Goal: Task Accomplishment & Management: Complete application form

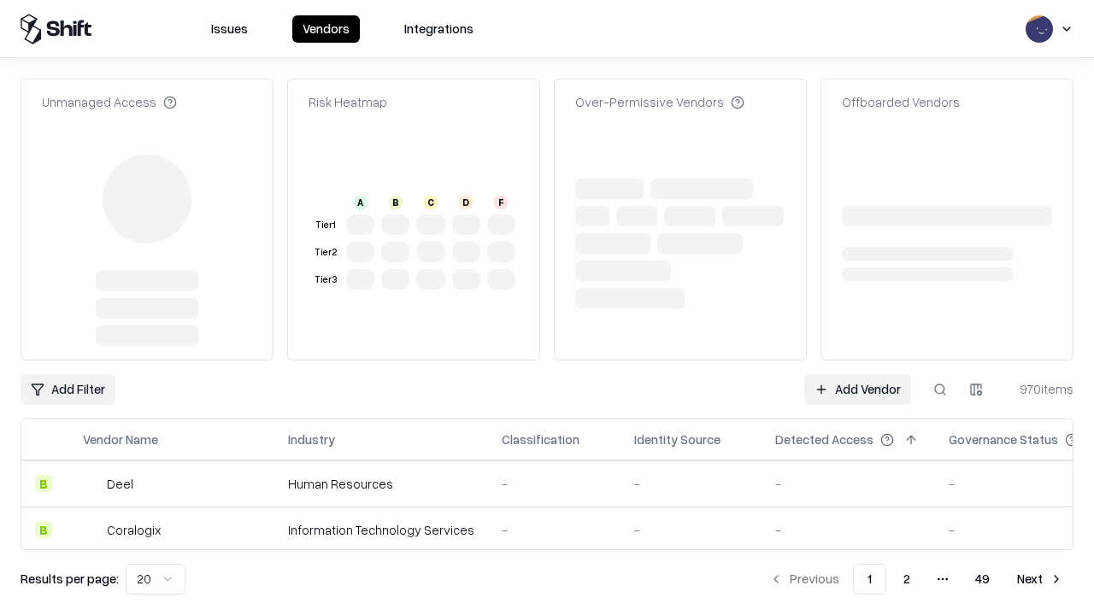
click at [857, 374] on link "Add Vendor" at bounding box center [857, 389] width 107 height 31
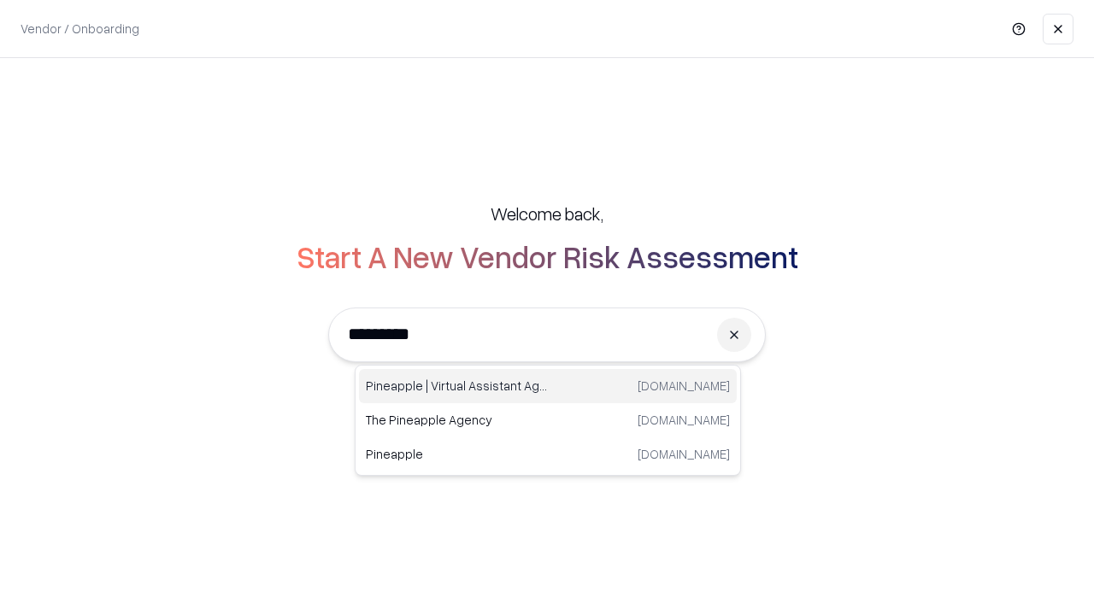
click at [548, 386] on div "Pineapple | Virtual Assistant Agency [DOMAIN_NAME]" at bounding box center [548, 386] width 378 height 34
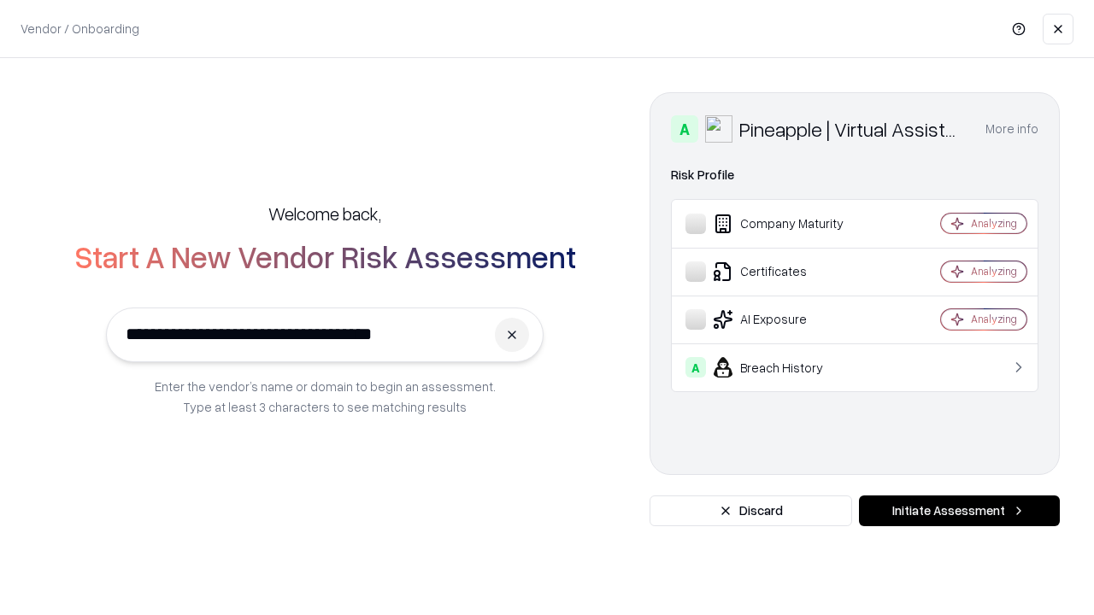
type input "**********"
click at [959, 511] on button "Initiate Assessment" at bounding box center [959, 511] width 201 height 31
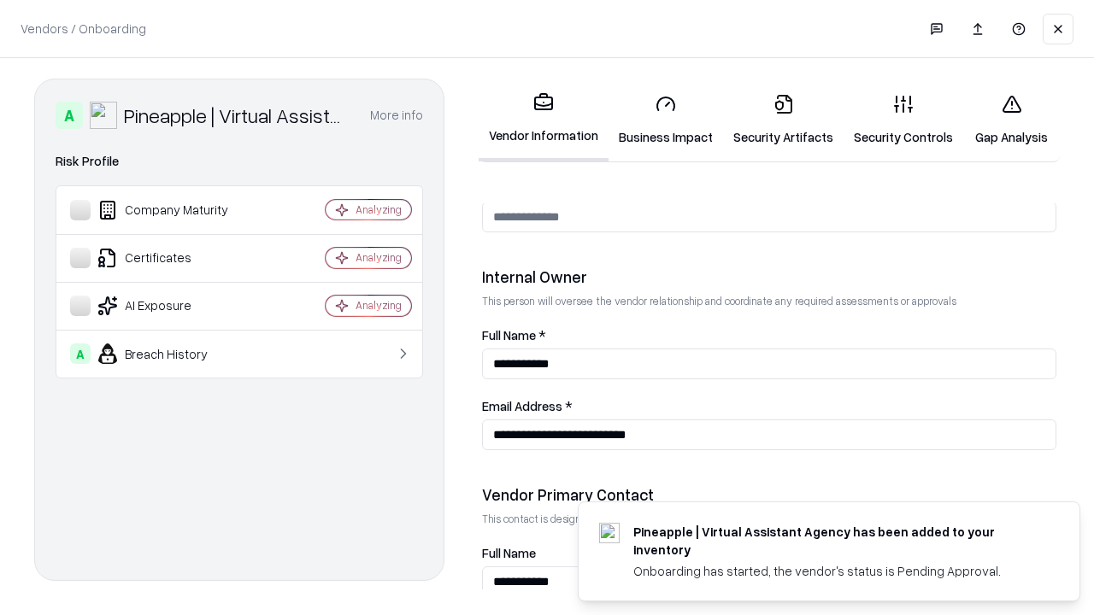
scroll to position [885, 0]
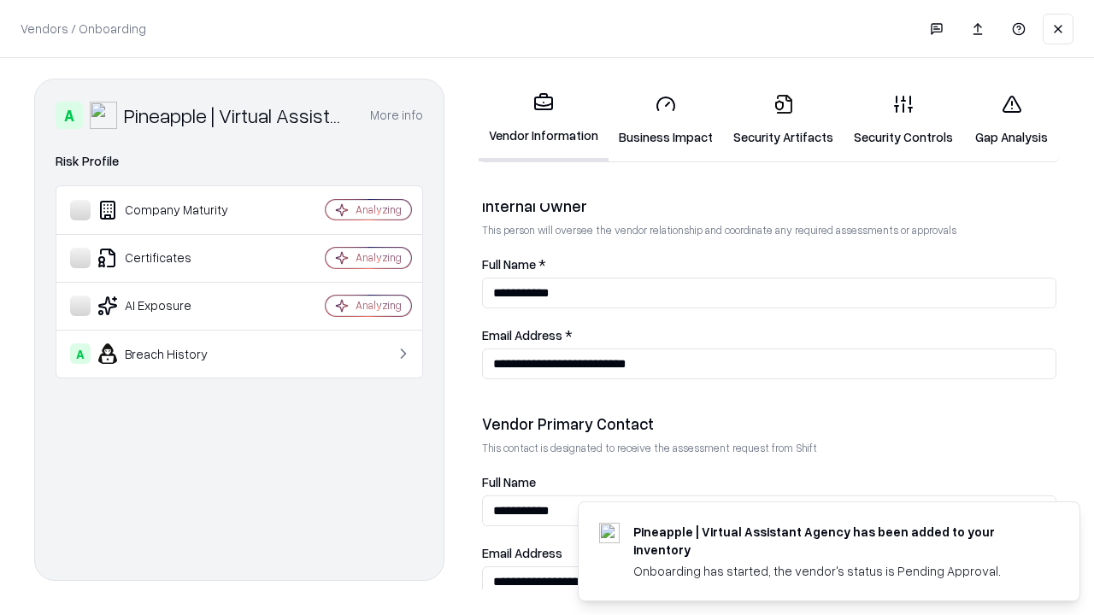
click at [783, 120] on link "Security Artifacts" at bounding box center [783, 119] width 120 height 79
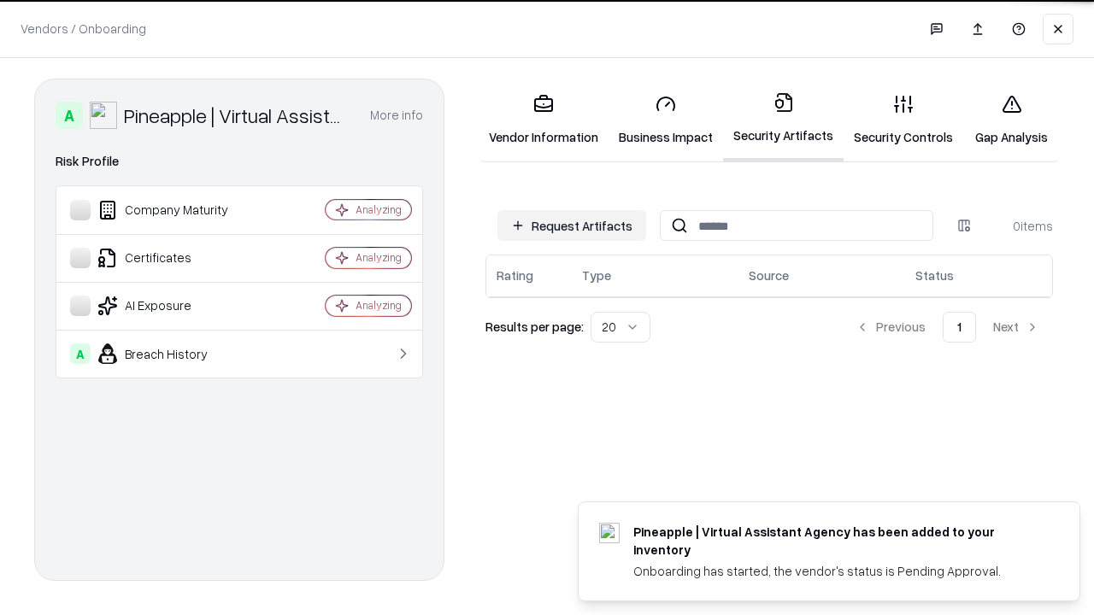
click at [572, 226] on button "Request Artifacts" at bounding box center [571, 225] width 149 height 31
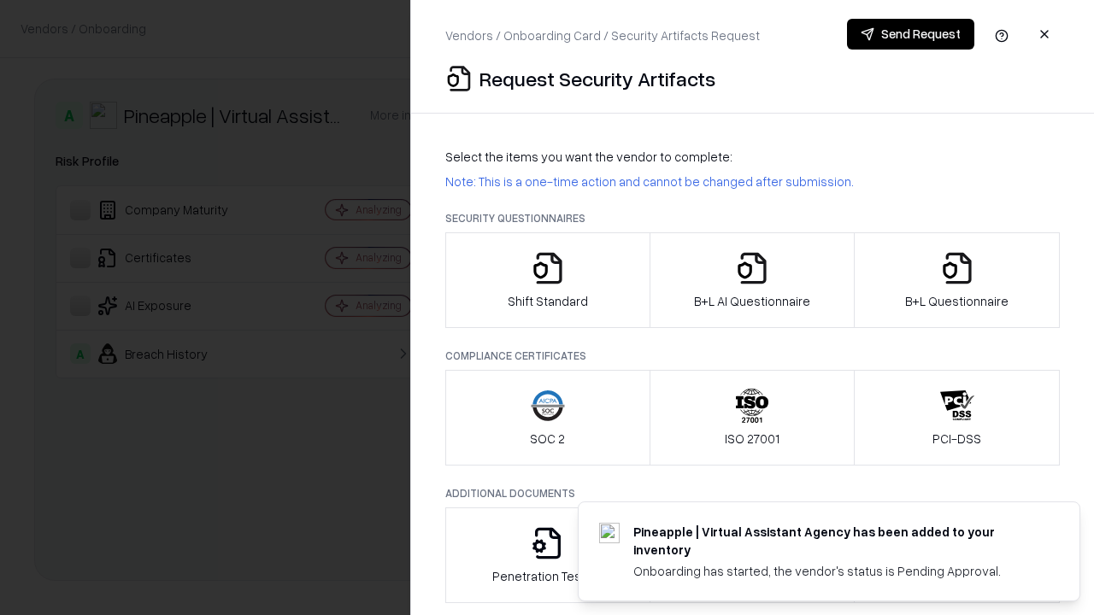
click at [956, 280] on icon "button" at bounding box center [957, 268] width 34 height 34
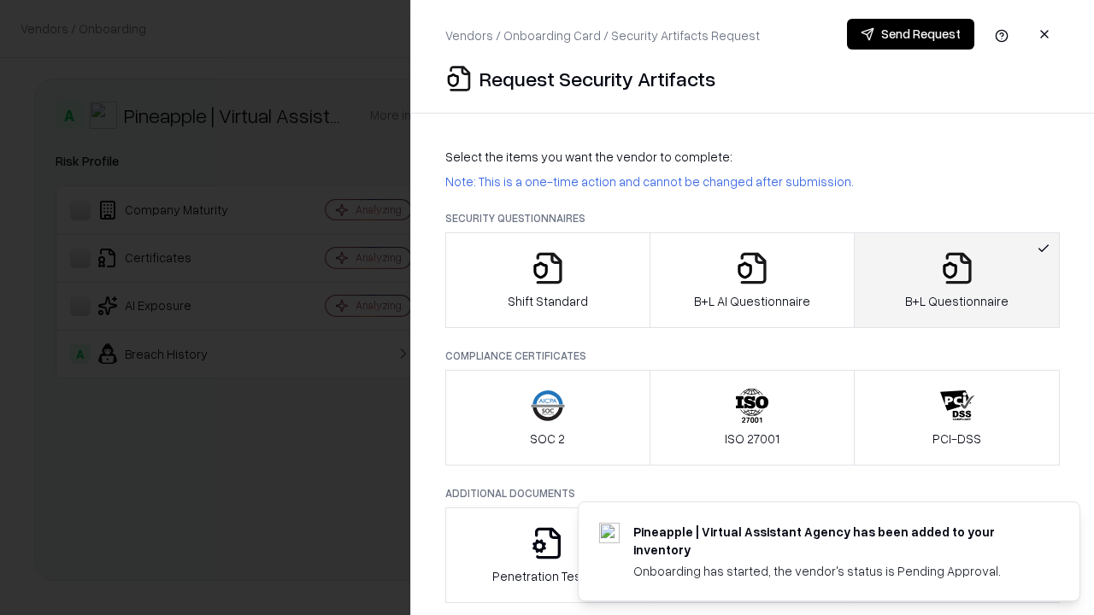
click at [751, 280] on icon "button" at bounding box center [752, 268] width 34 height 34
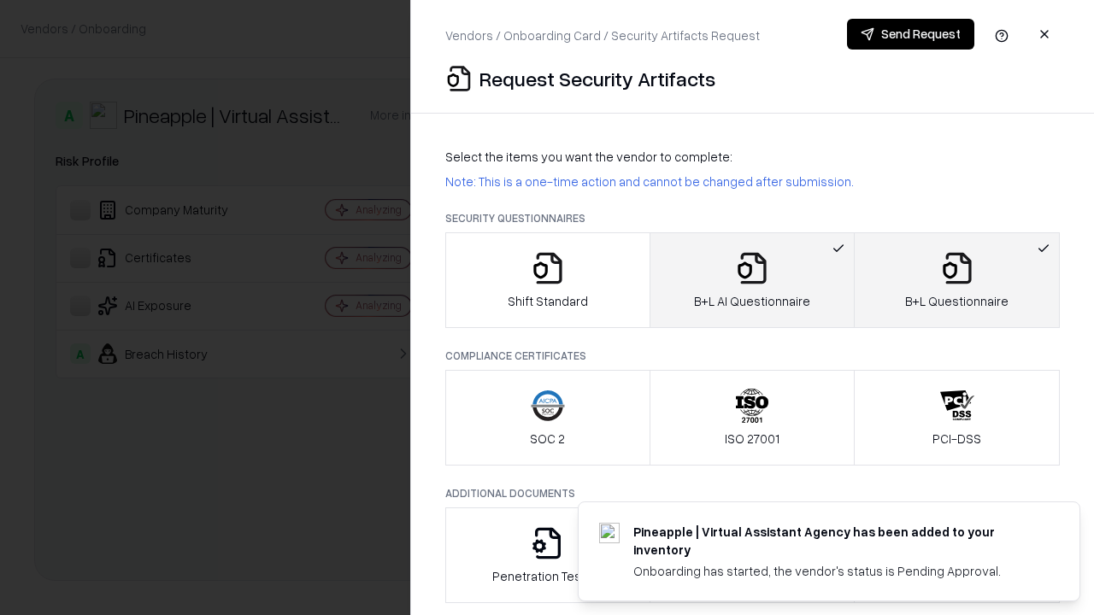
click at [910, 34] on button "Send Request" at bounding box center [910, 34] width 127 height 31
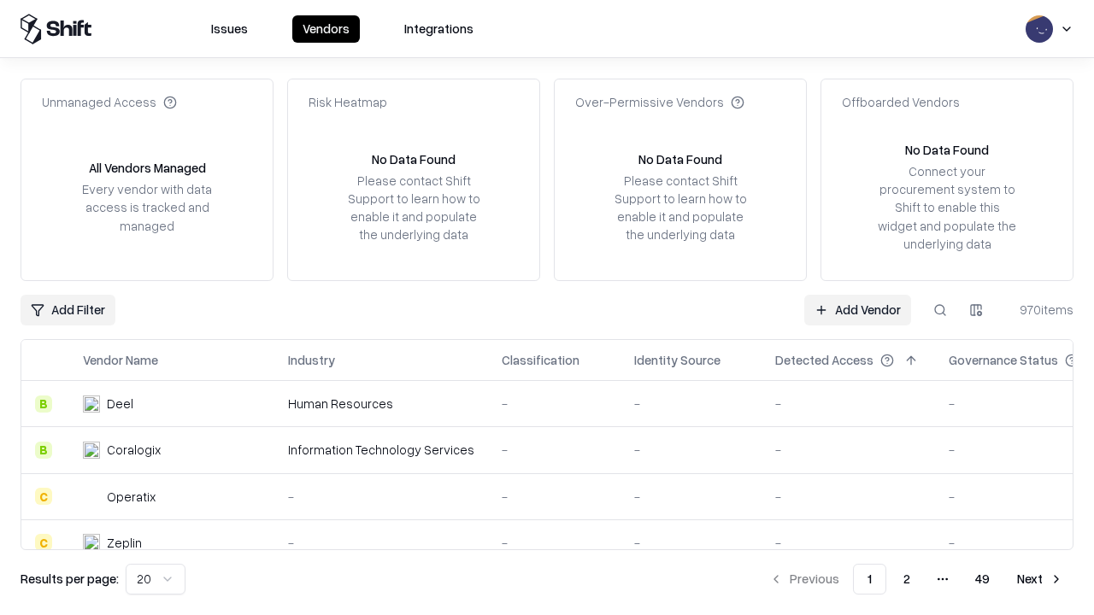
click at [940, 309] on button at bounding box center [940, 310] width 31 height 31
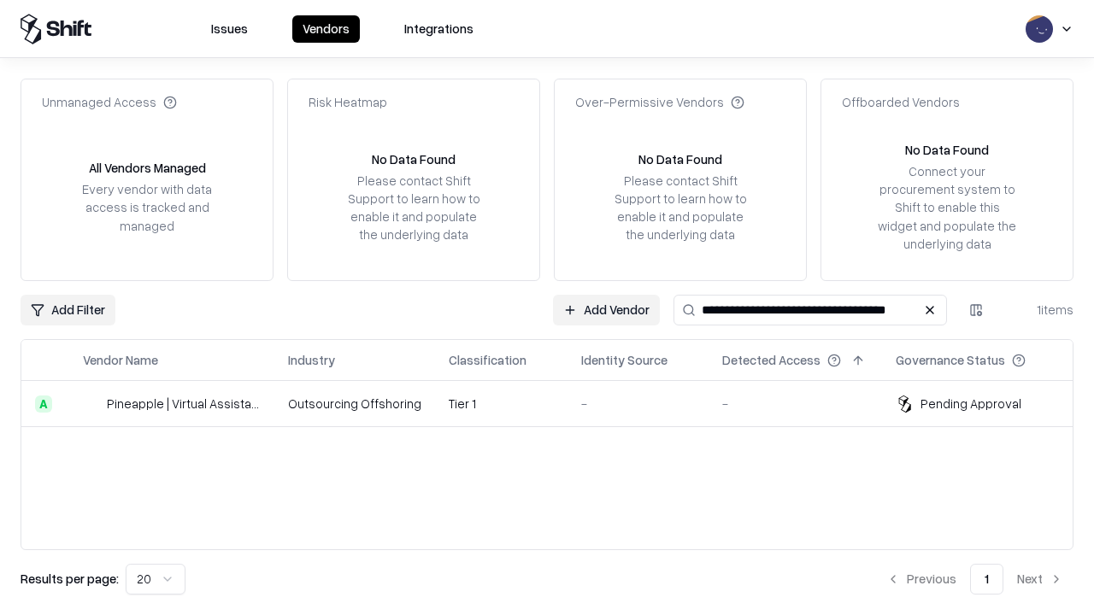
type input "**********"
click at [557, 403] on td "Tier 1" at bounding box center [501, 404] width 132 height 46
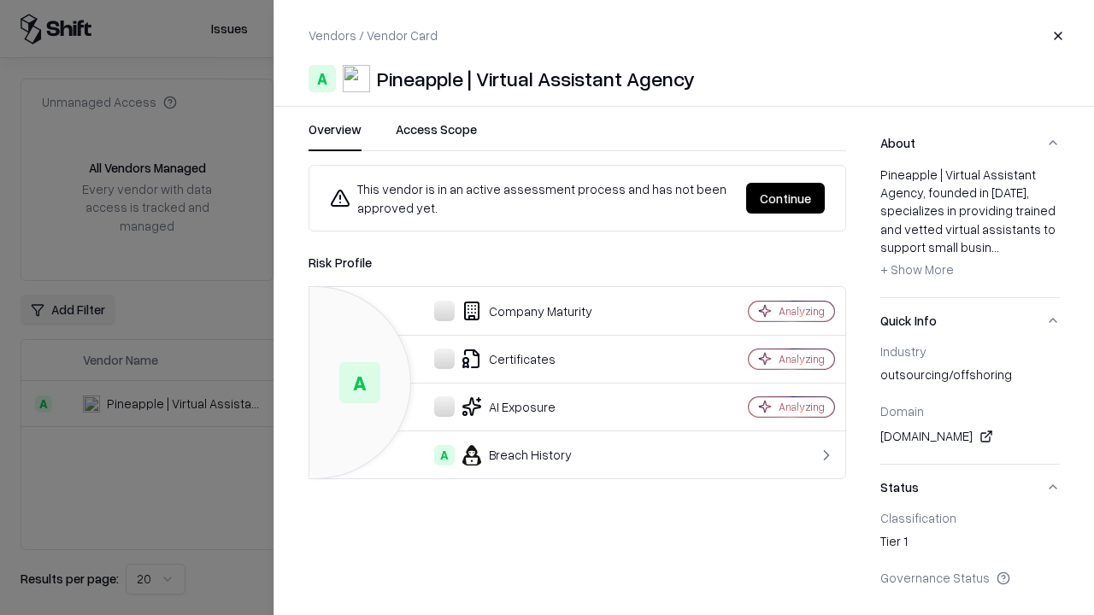
click at [785, 198] on button "Continue" at bounding box center [785, 198] width 79 height 31
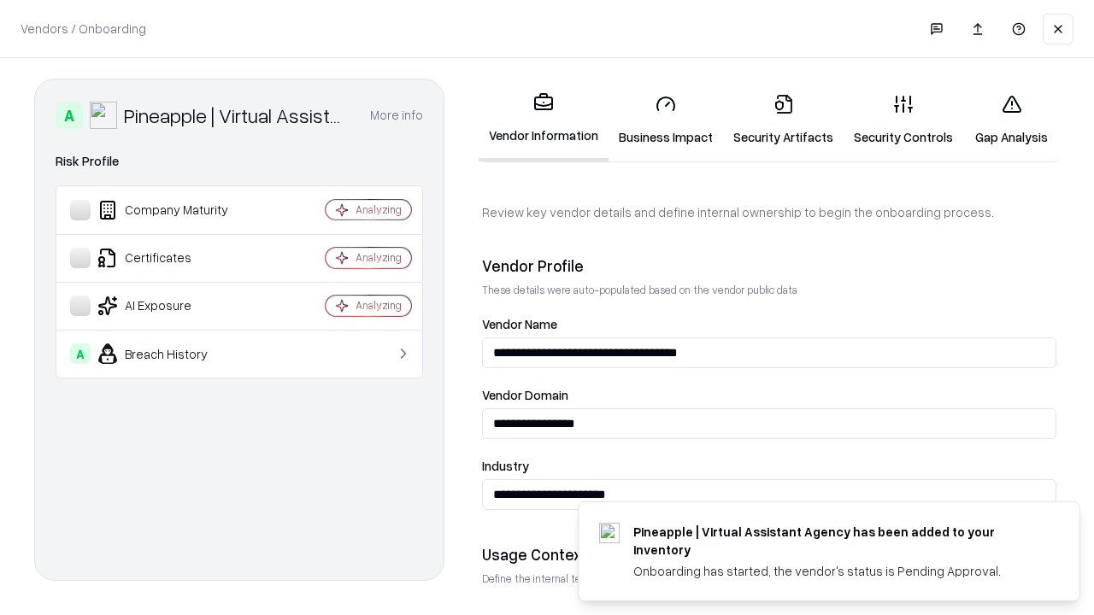
click at [783, 120] on link "Security Artifacts" at bounding box center [783, 119] width 120 height 79
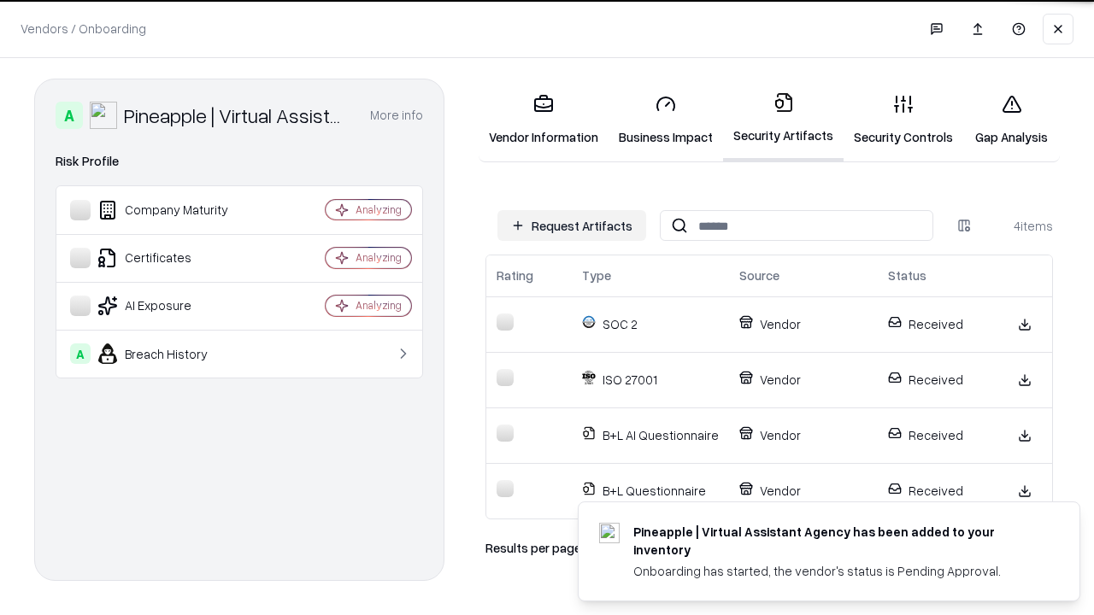
click at [1011, 120] on link "Gap Analysis" at bounding box center [1011, 119] width 97 height 79
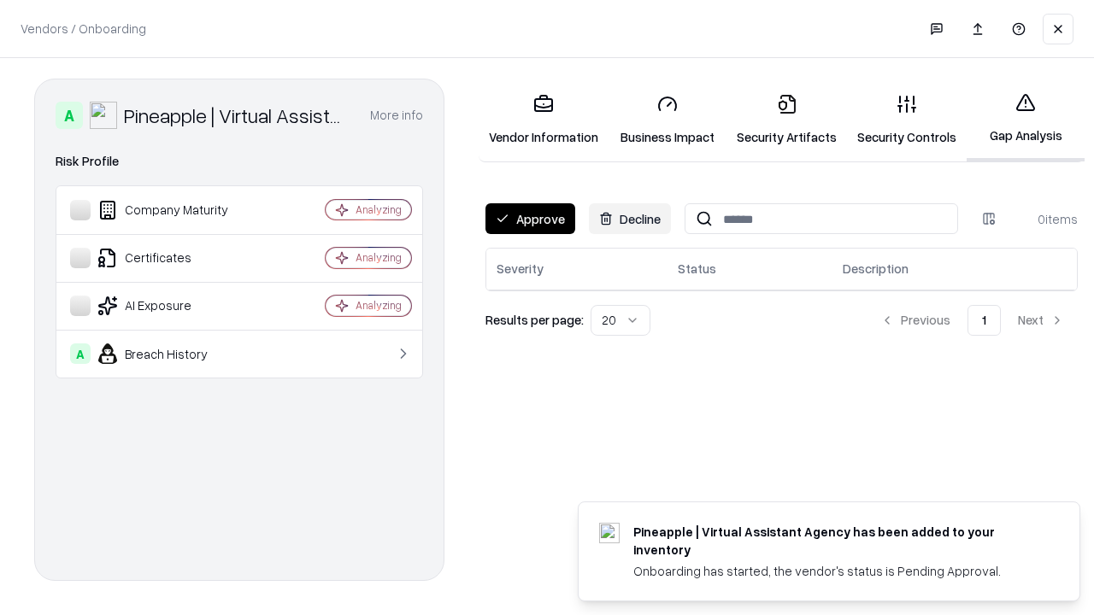
click at [530, 219] on button "Approve" at bounding box center [530, 218] width 90 height 31
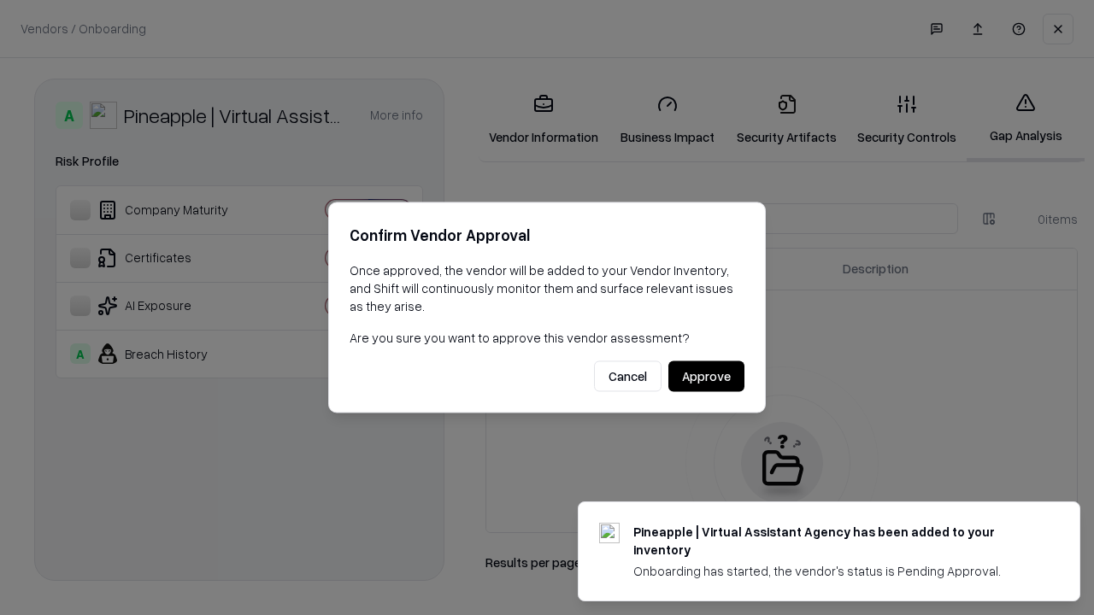
click at [706, 376] on button "Approve" at bounding box center [706, 376] width 76 height 31
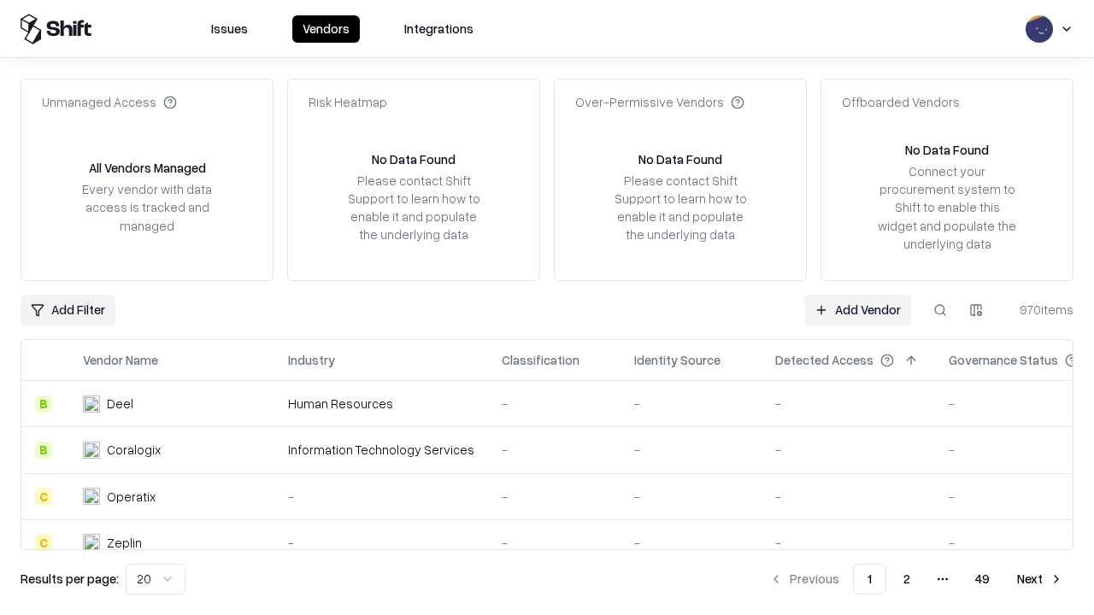
type input "**********"
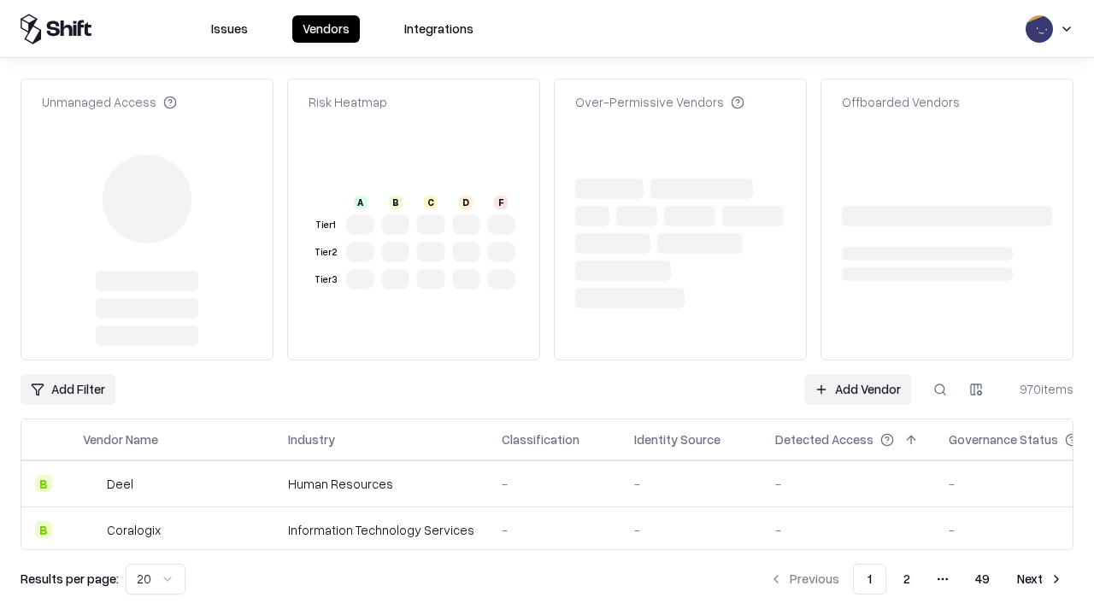
click at [857, 390] on link "Add Vendor" at bounding box center [857, 389] width 107 height 31
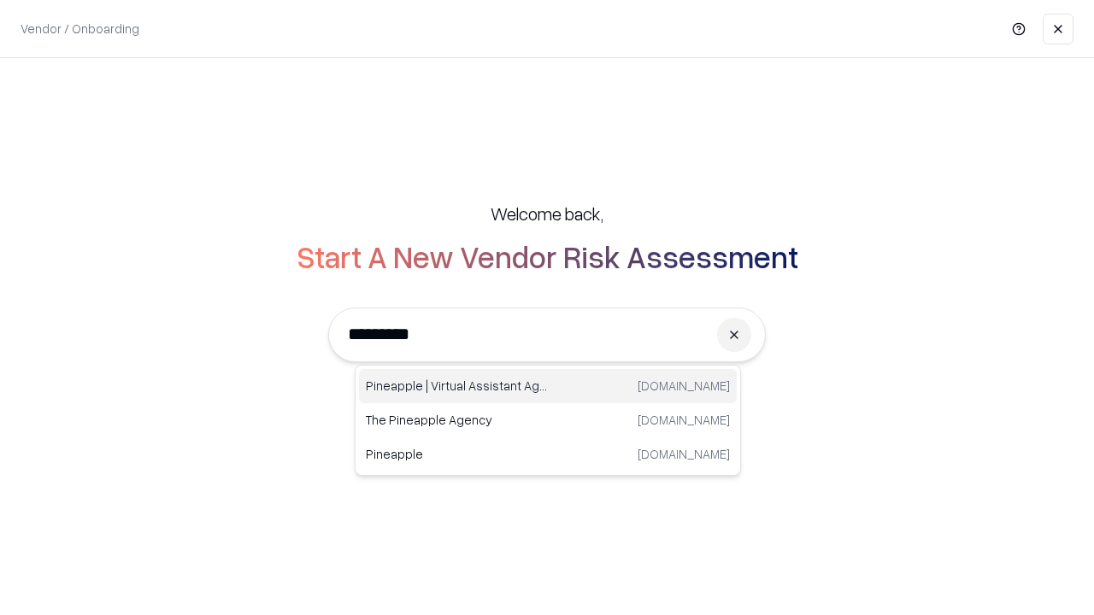
click at [548, 386] on div "Pineapple | Virtual Assistant Agency trypineapple.com" at bounding box center [548, 386] width 378 height 34
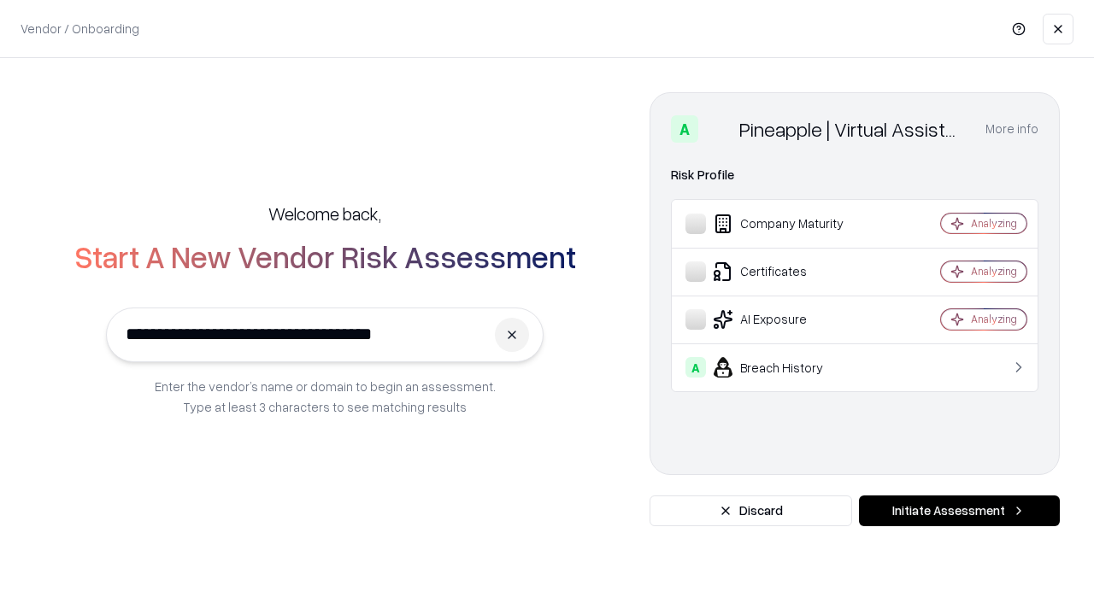
type input "**********"
click at [959, 511] on button "Initiate Assessment" at bounding box center [959, 511] width 201 height 31
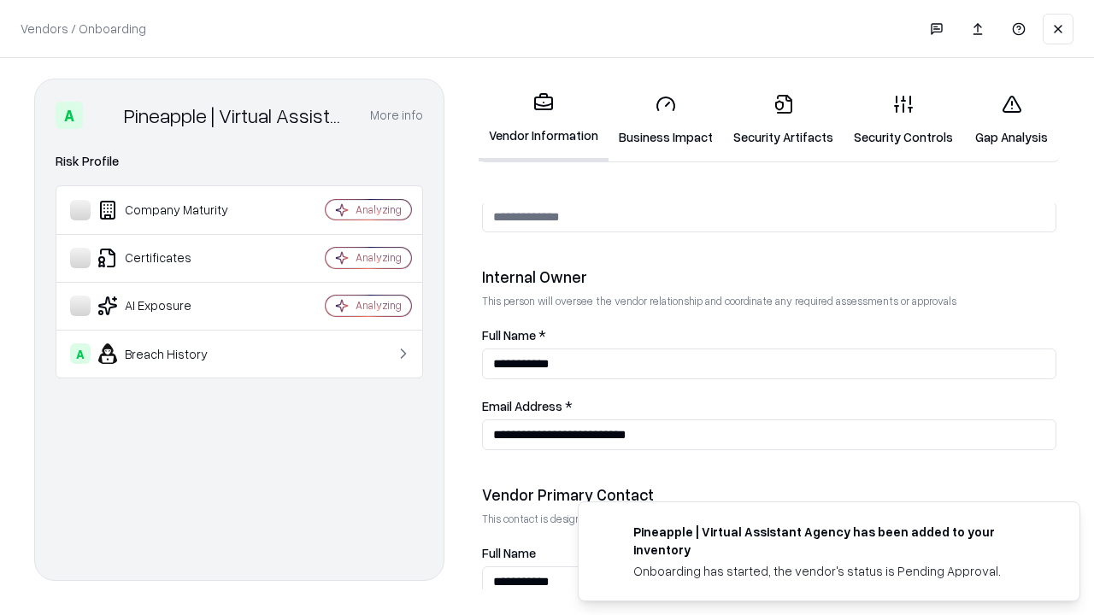
scroll to position [885, 0]
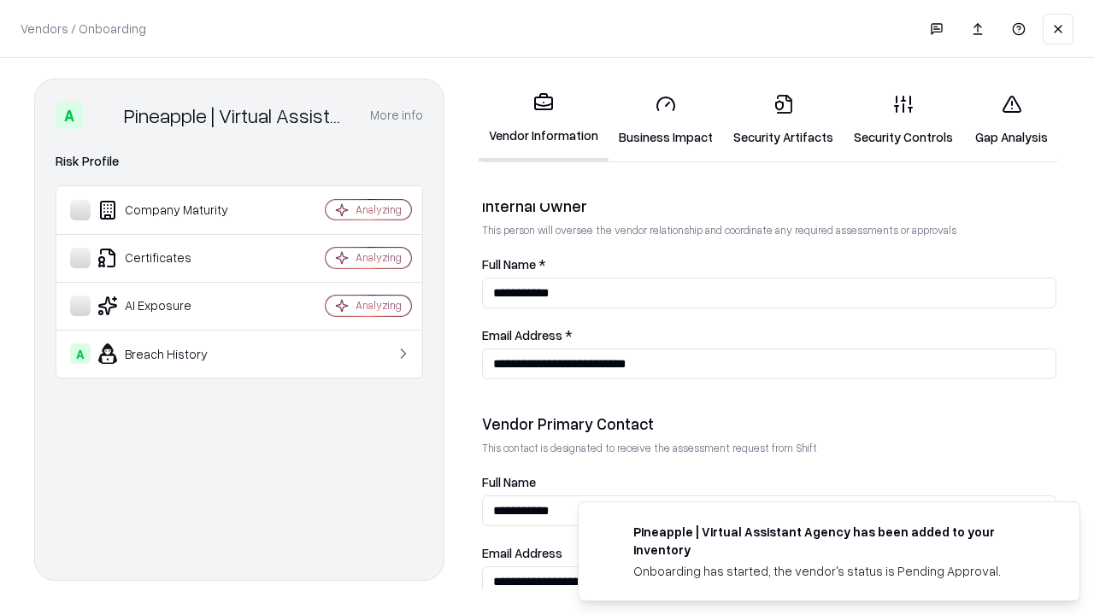
click at [1011, 120] on link "Gap Analysis" at bounding box center [1011, 119] width 97 height 79
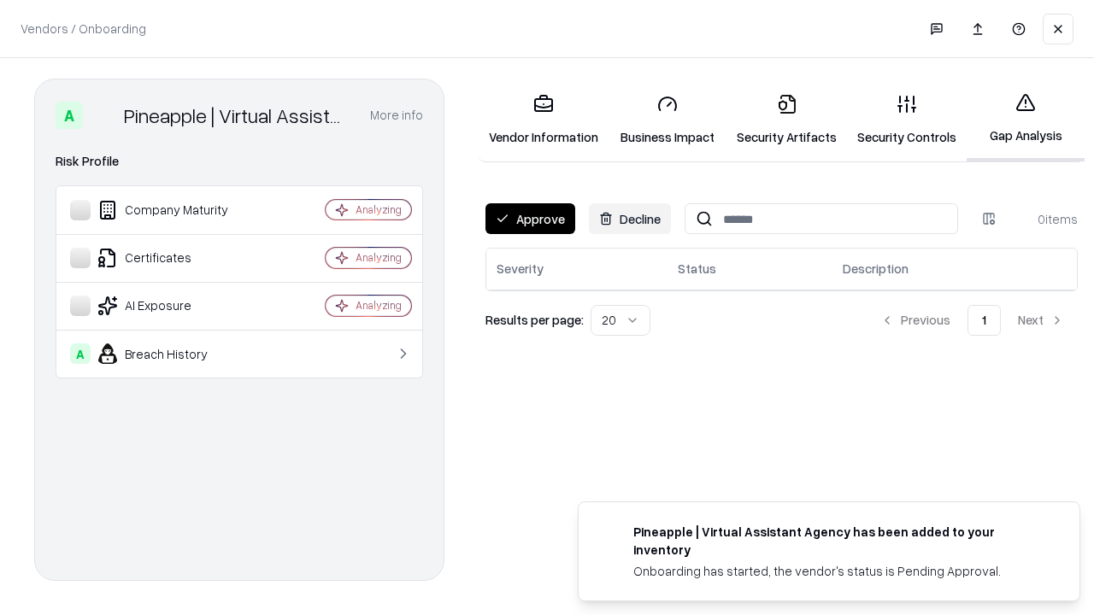
click at [530, 219] on button "Approve" at bounding box center [530, 218] width 90 height 31
